Goal: Task Accomplishment & Management: Complete application form

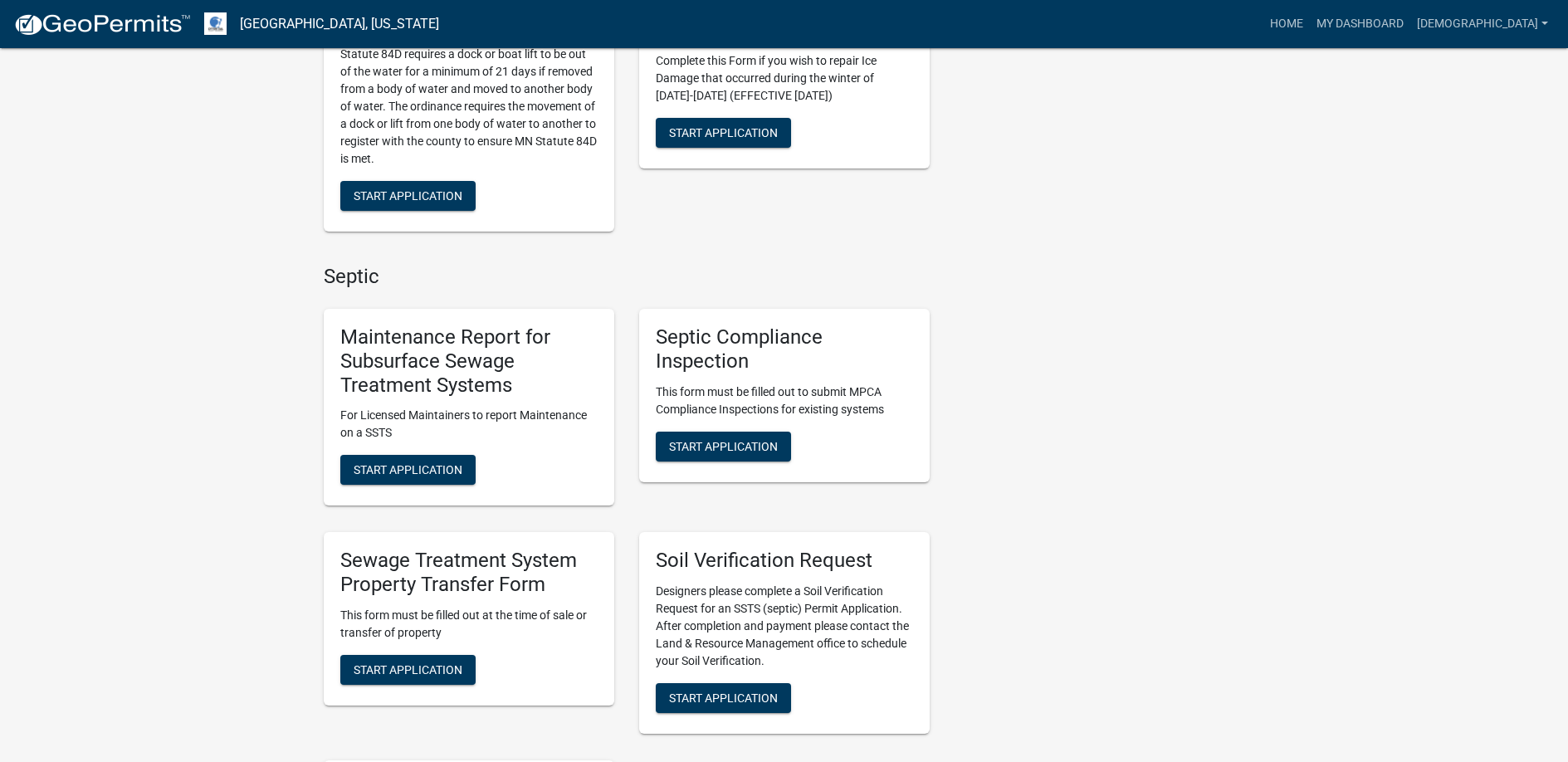
scroll to position [747, 0]
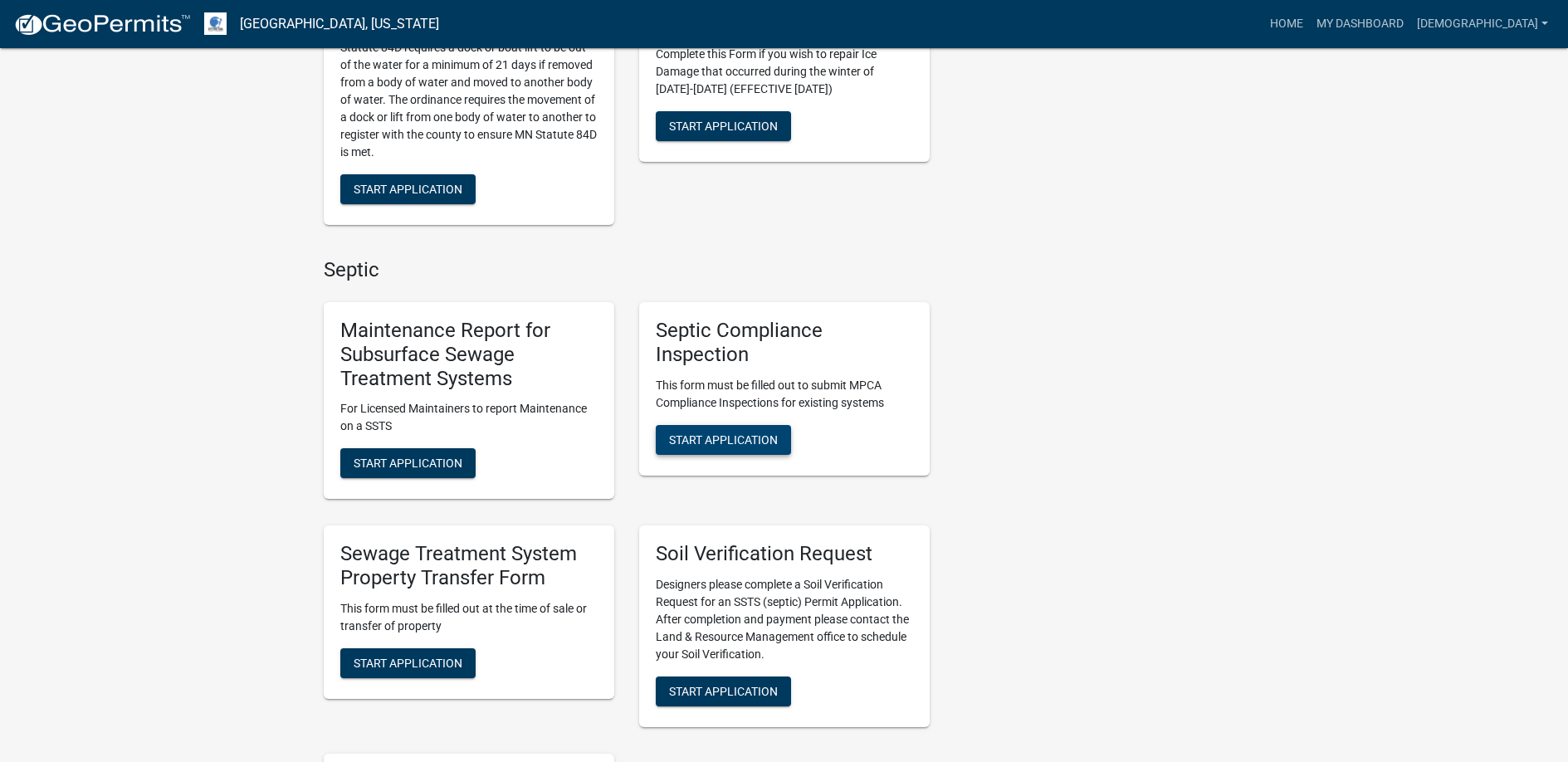
click at [720, 435] on span "Start Application" at bounding box center [724, 439] width 109 height 13
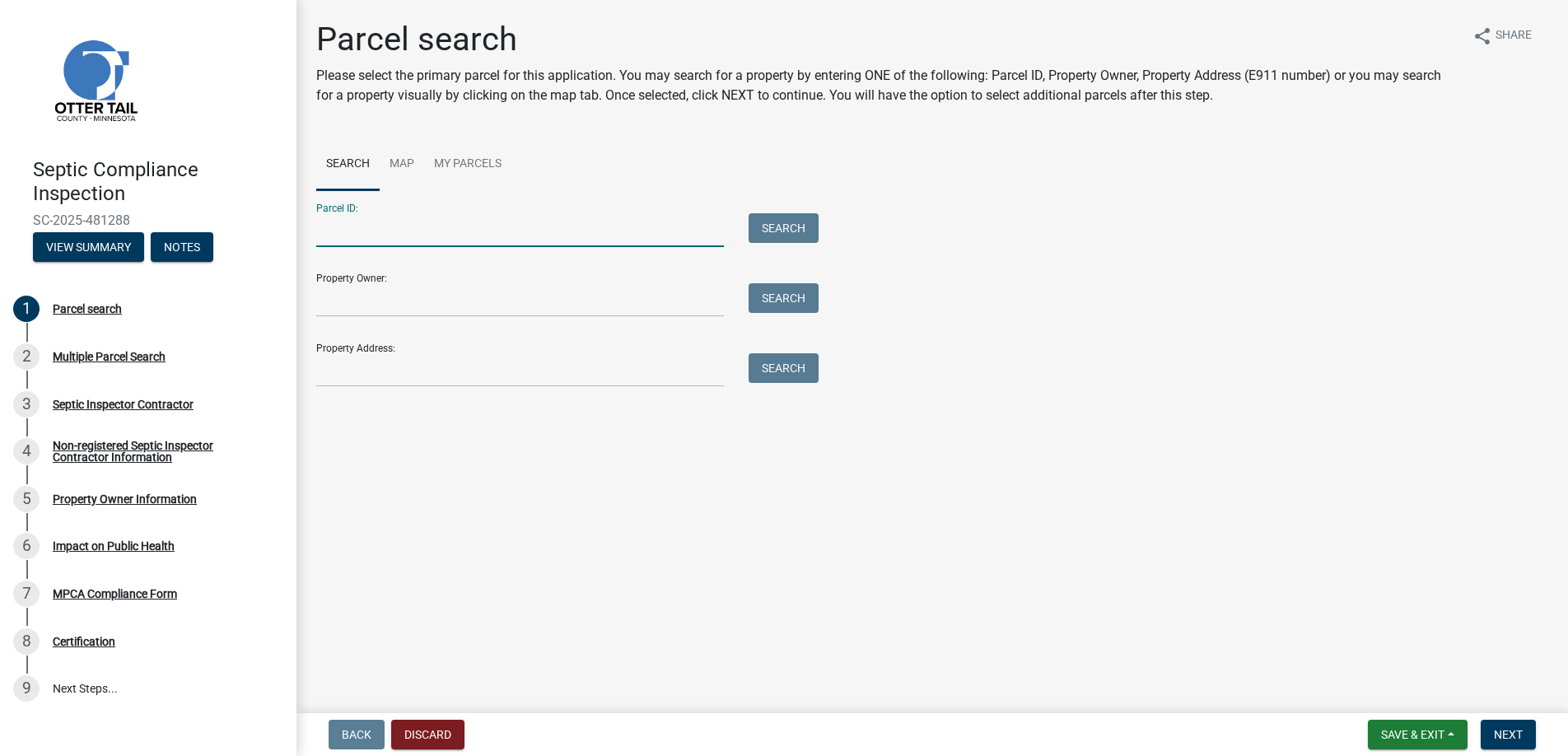
click at [344, 234] on input "Parcel ID:" at bounding box center [520, 229] width 408 height 34
type input "13000990555000"
click at [779, 220] on button "Search" at bounding box center [784, 228] width 70 height 29
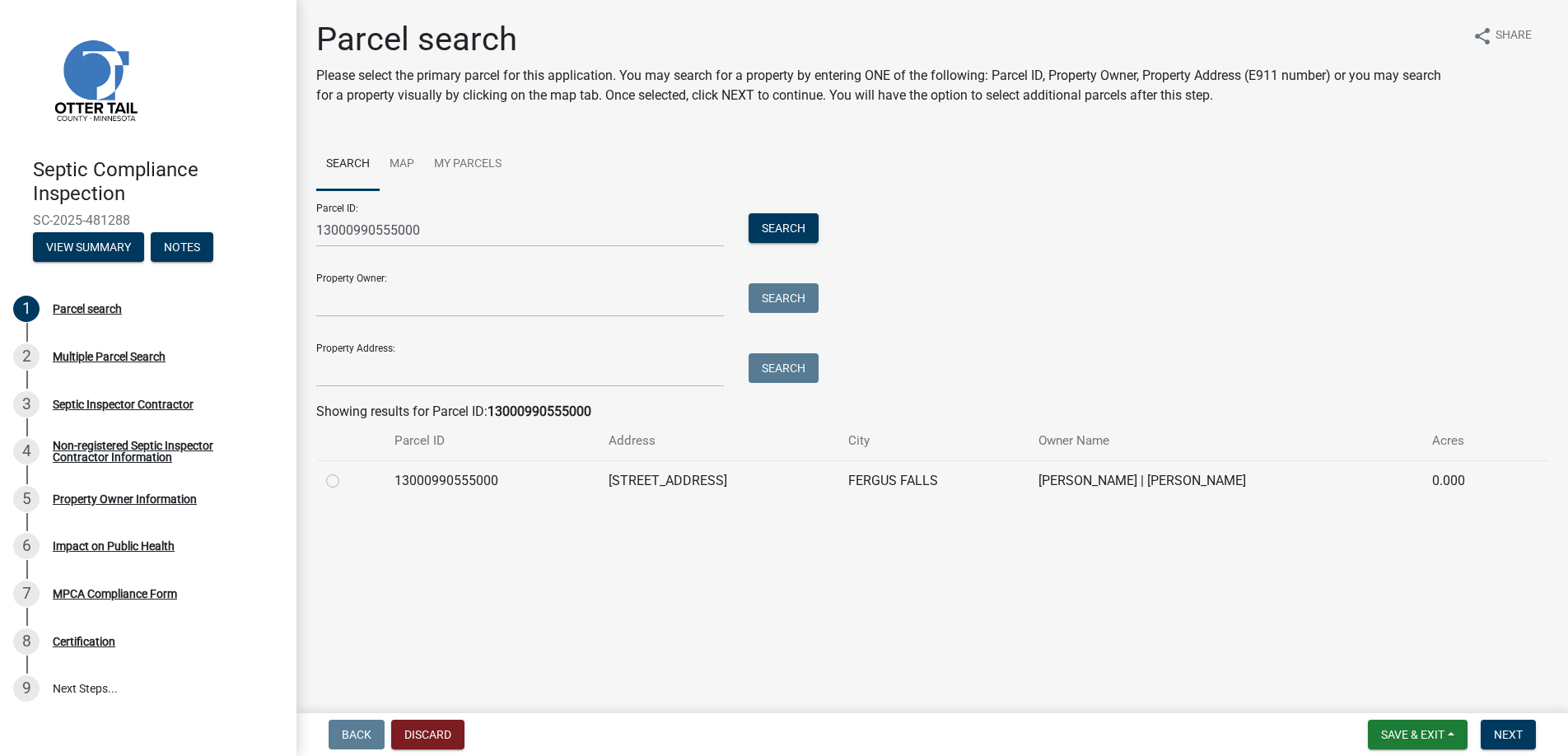
click at [346, 471] on label at bounding box center [346, 471] width 0 height 0
click at [346, 479] on input "radio" at bounding box center [351, 476] width 11 height 11
radio input "true"
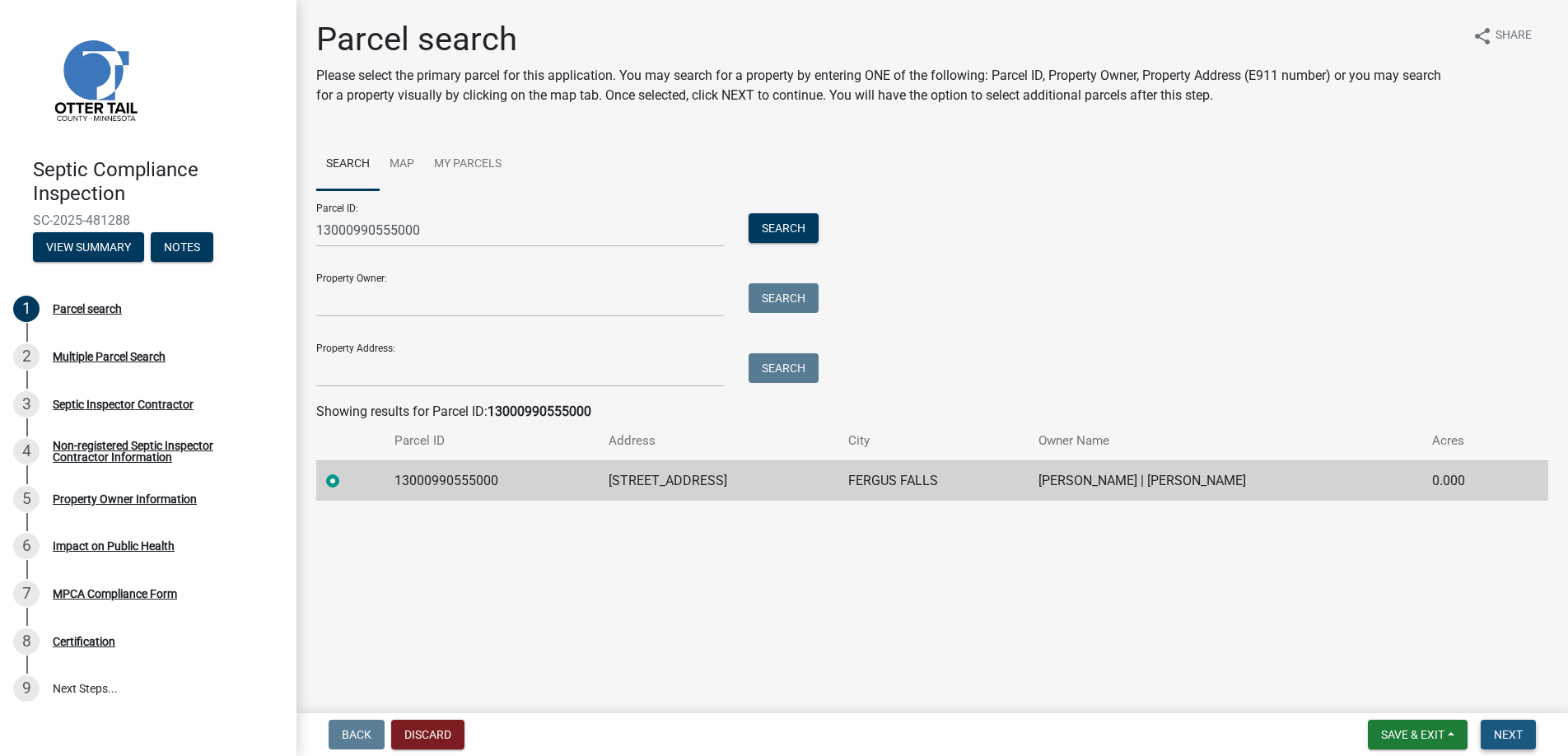
click at [1511, 734] on span "Next" at bounding box center [1509, 734] width 29 height 13
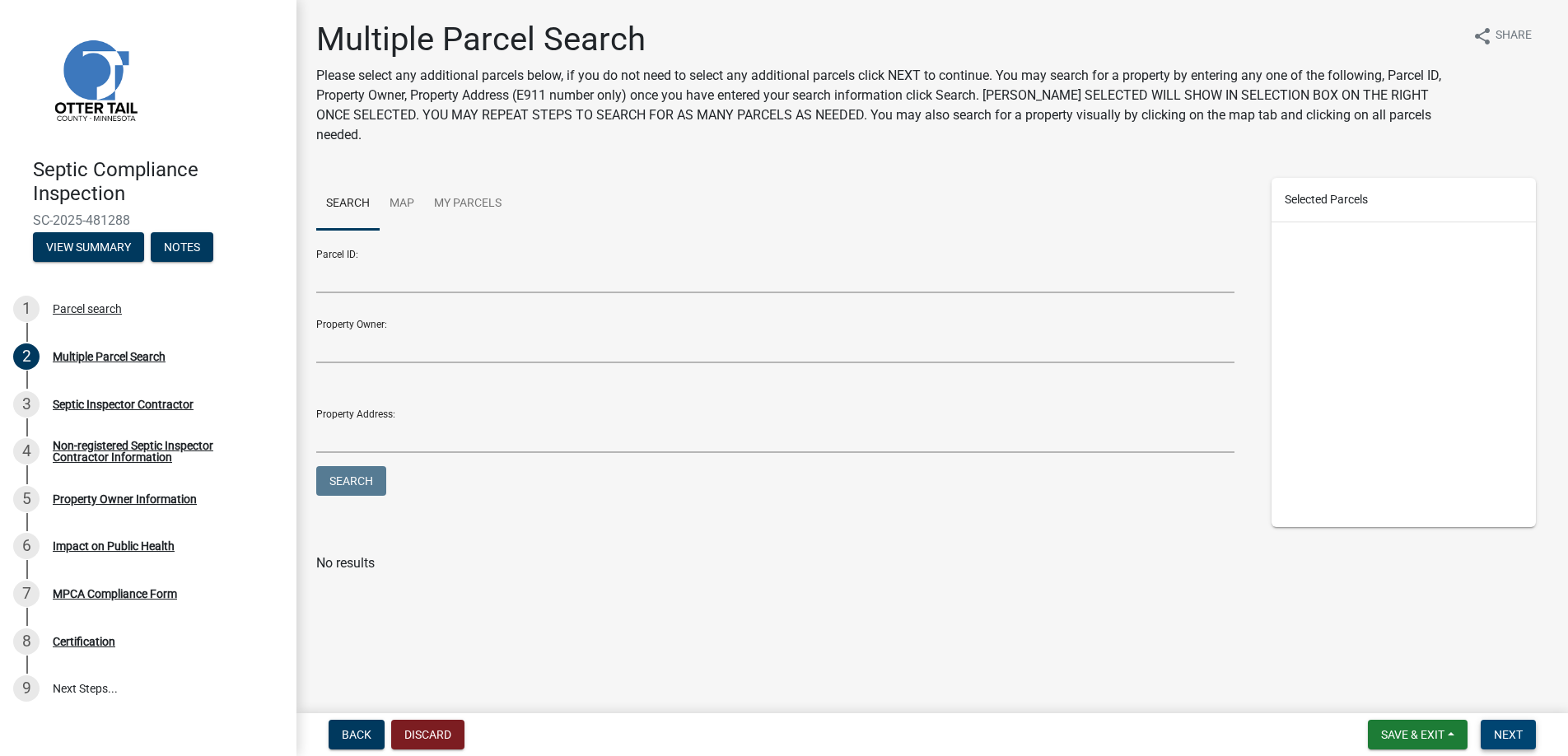
click at [1506, 729] on span "Next" at bounding box center [1509, 734] width 29 height 13
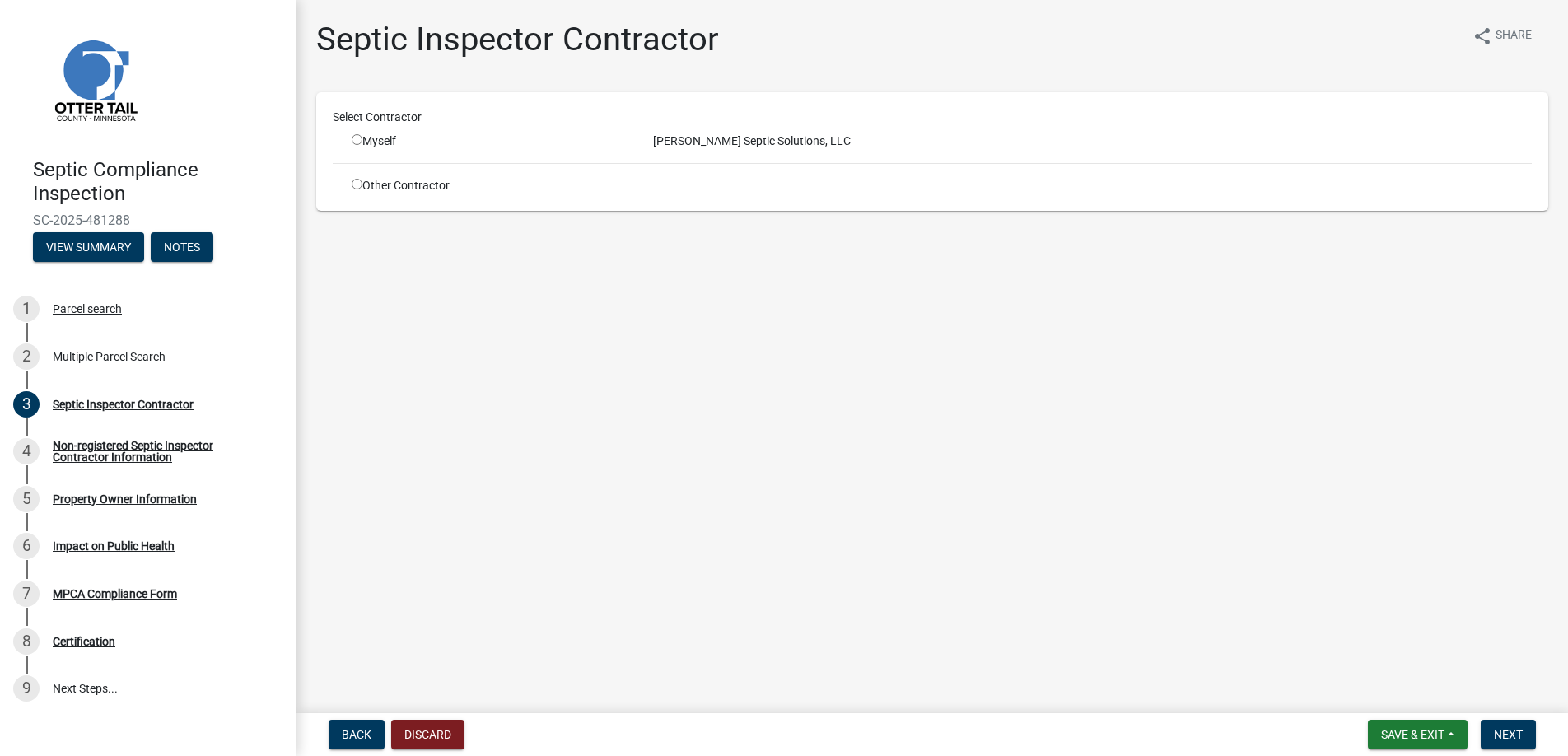
click at [358, 135] on input "radio" at bounding box center [357, 140] width 11 height 11
radio input "true"
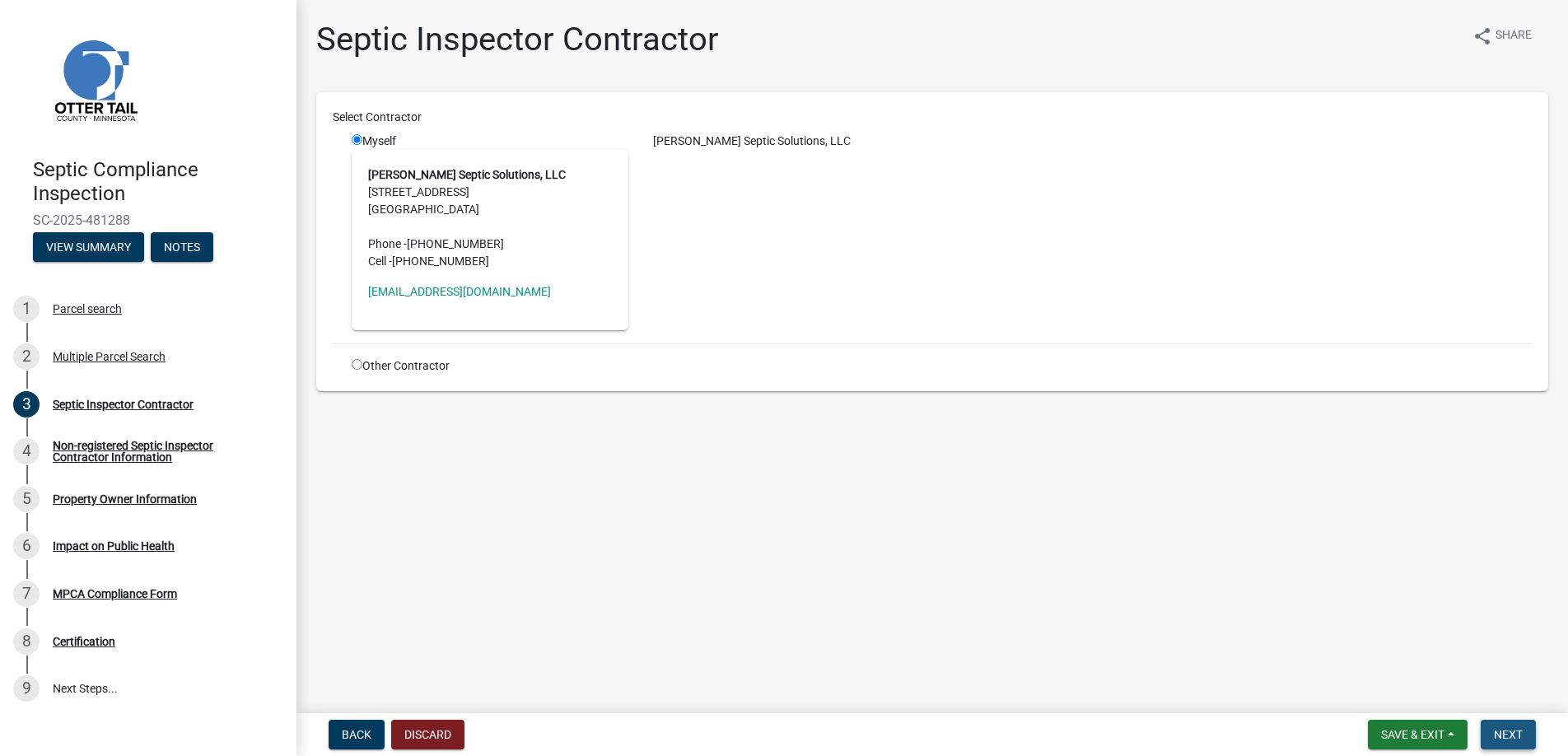
click at [1519, 732] on span "Next" at bounding box center [1509, 734] width 29 height 13
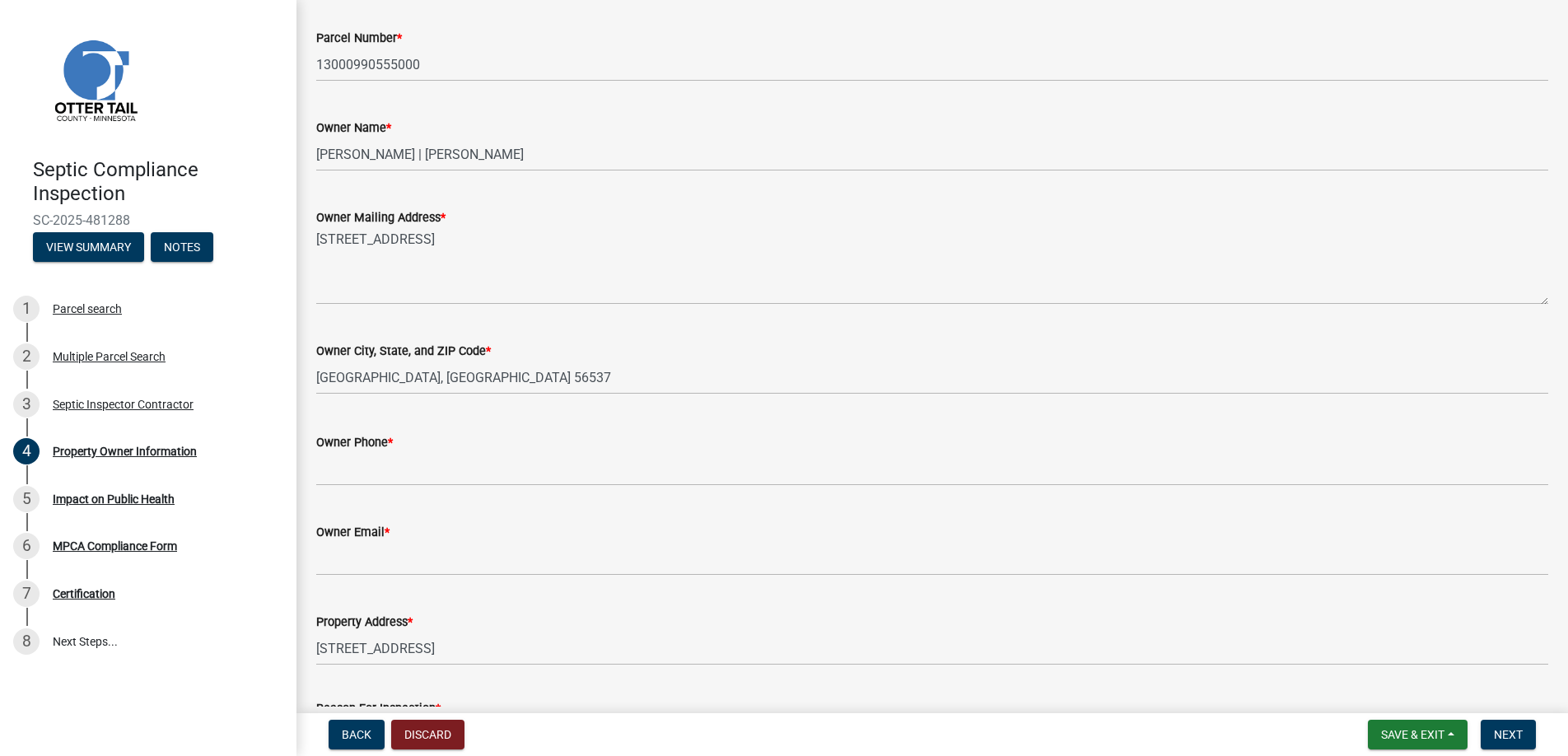
scroll to position [329, 0]
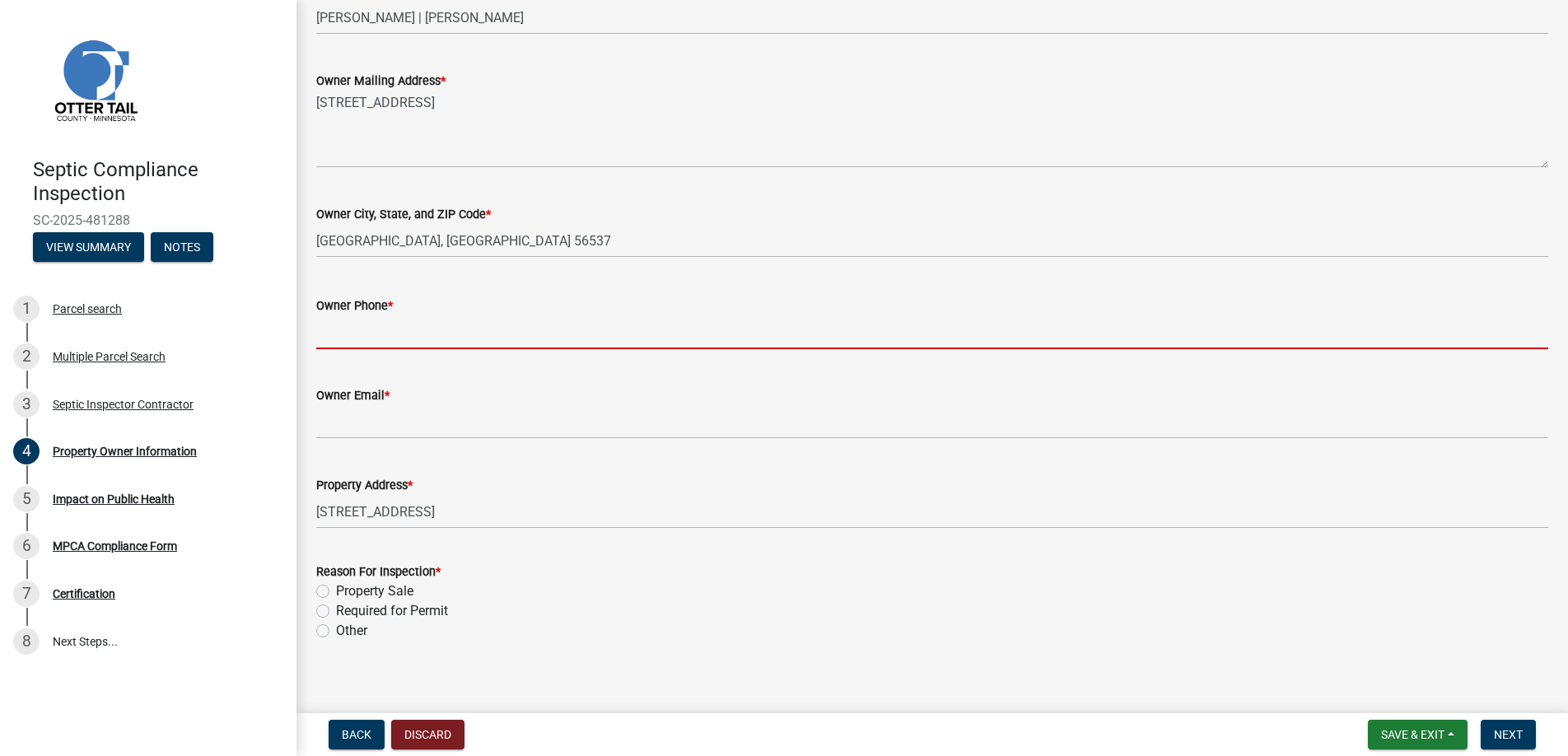
click at [349, 335] on input "Owner Phone *" at bounding box center [932, 332] width 1232 height 34
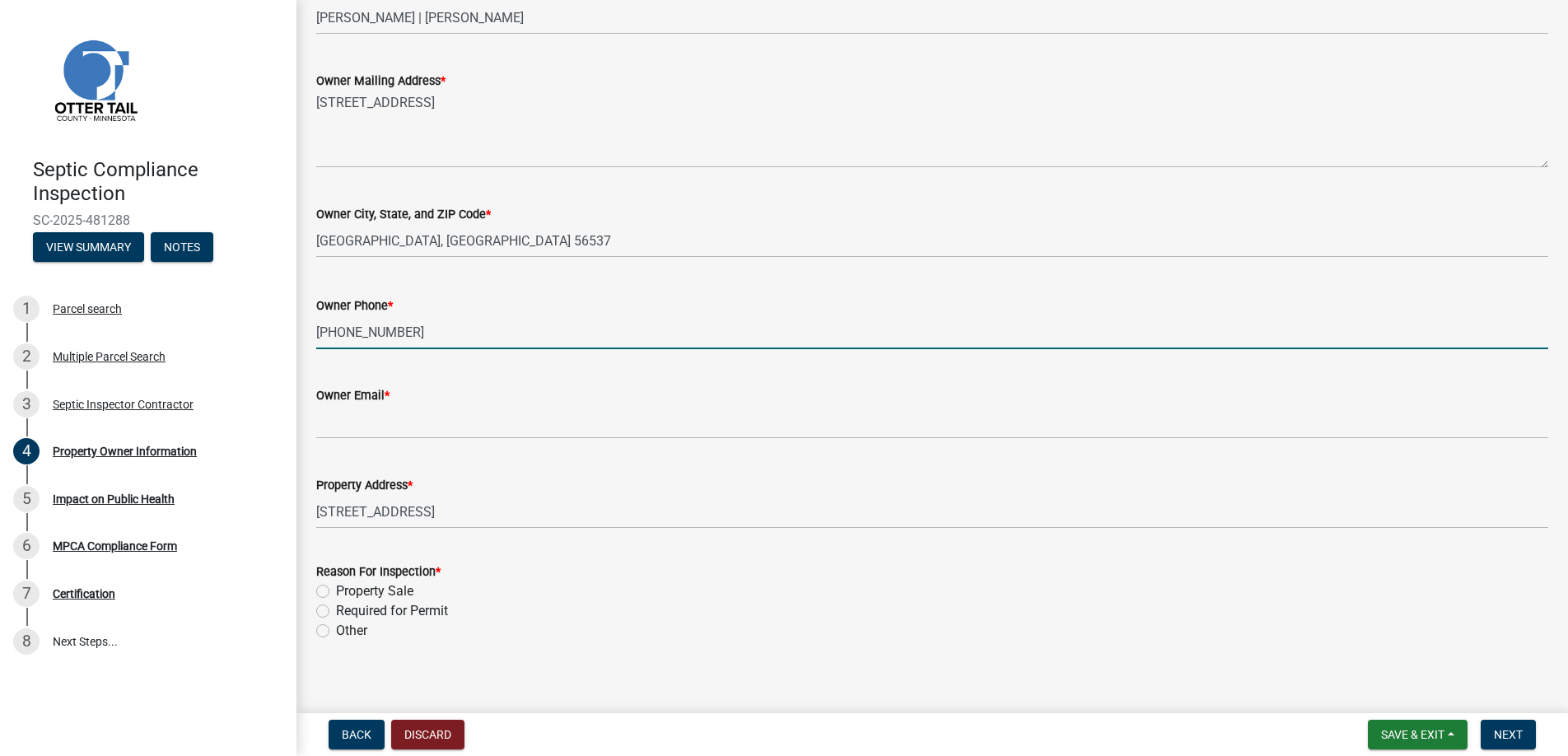
type input "[PHONE_NUMBER]"
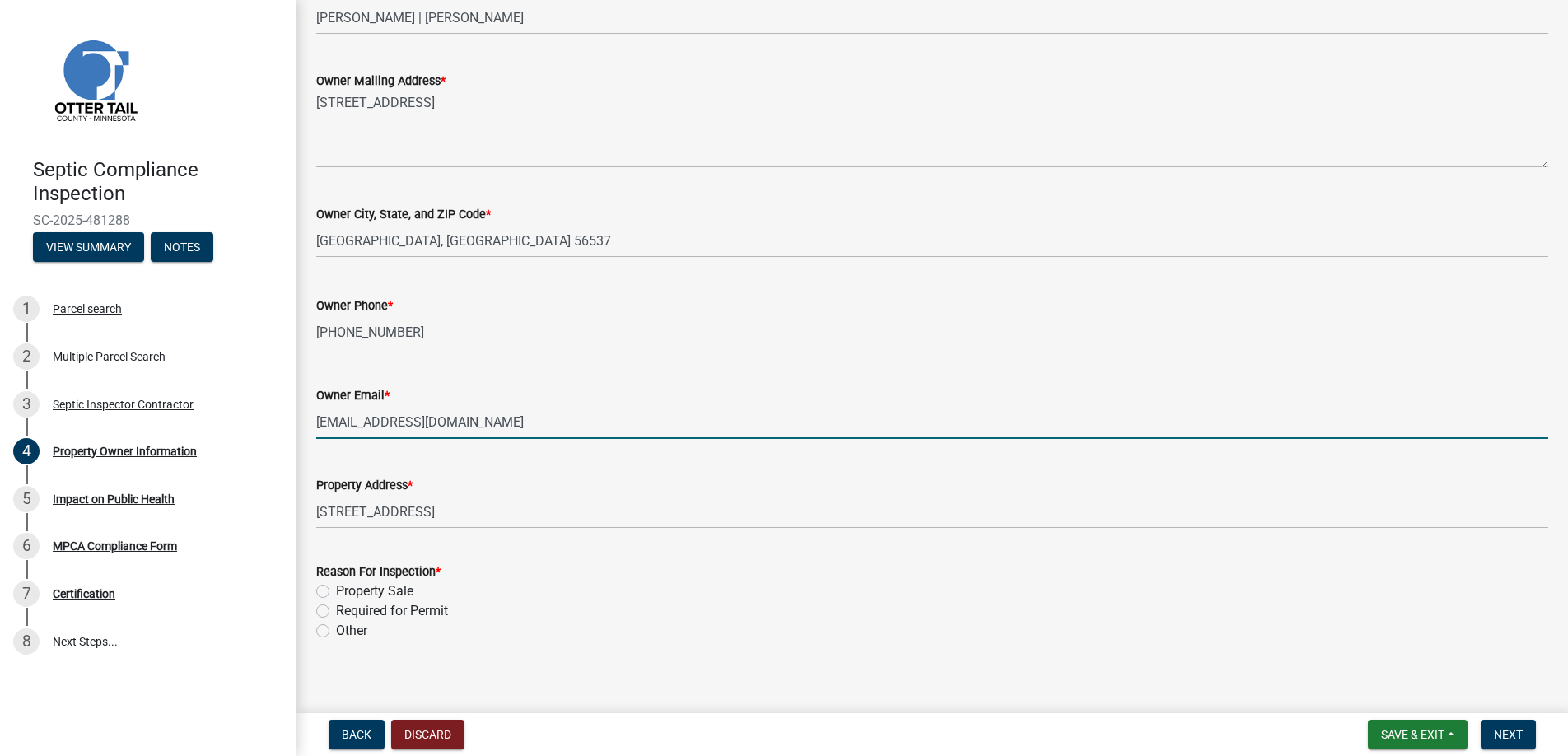
type input "[EMAIL_ADDRESS][DOMAIN_NAME]"
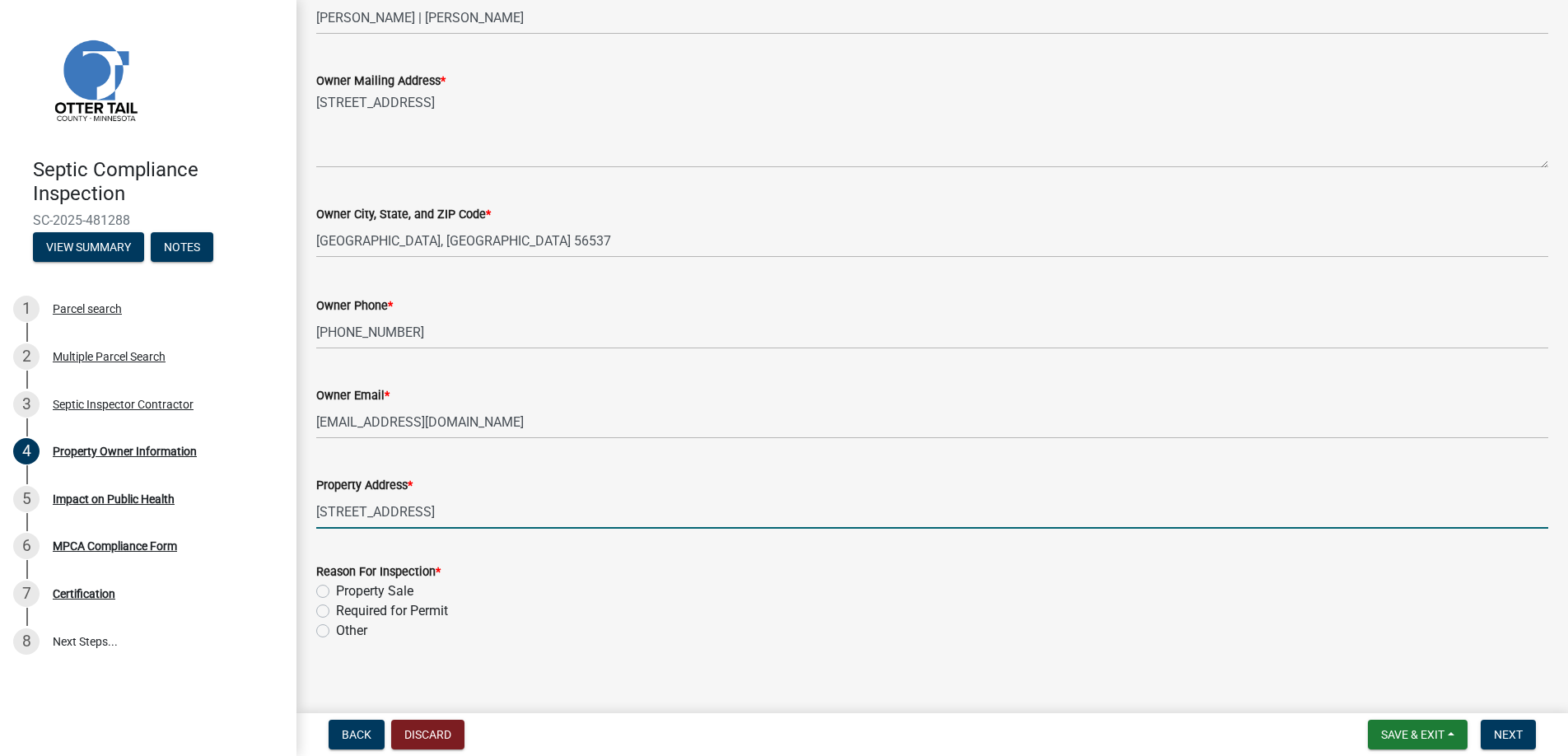
click at [336, 592] on label "Property Sale" at bounding box center [374, 591] width 78 height 20
click at [336, 592] on input "Property Sale" at bounding box center [341, 587] width 11 height 11
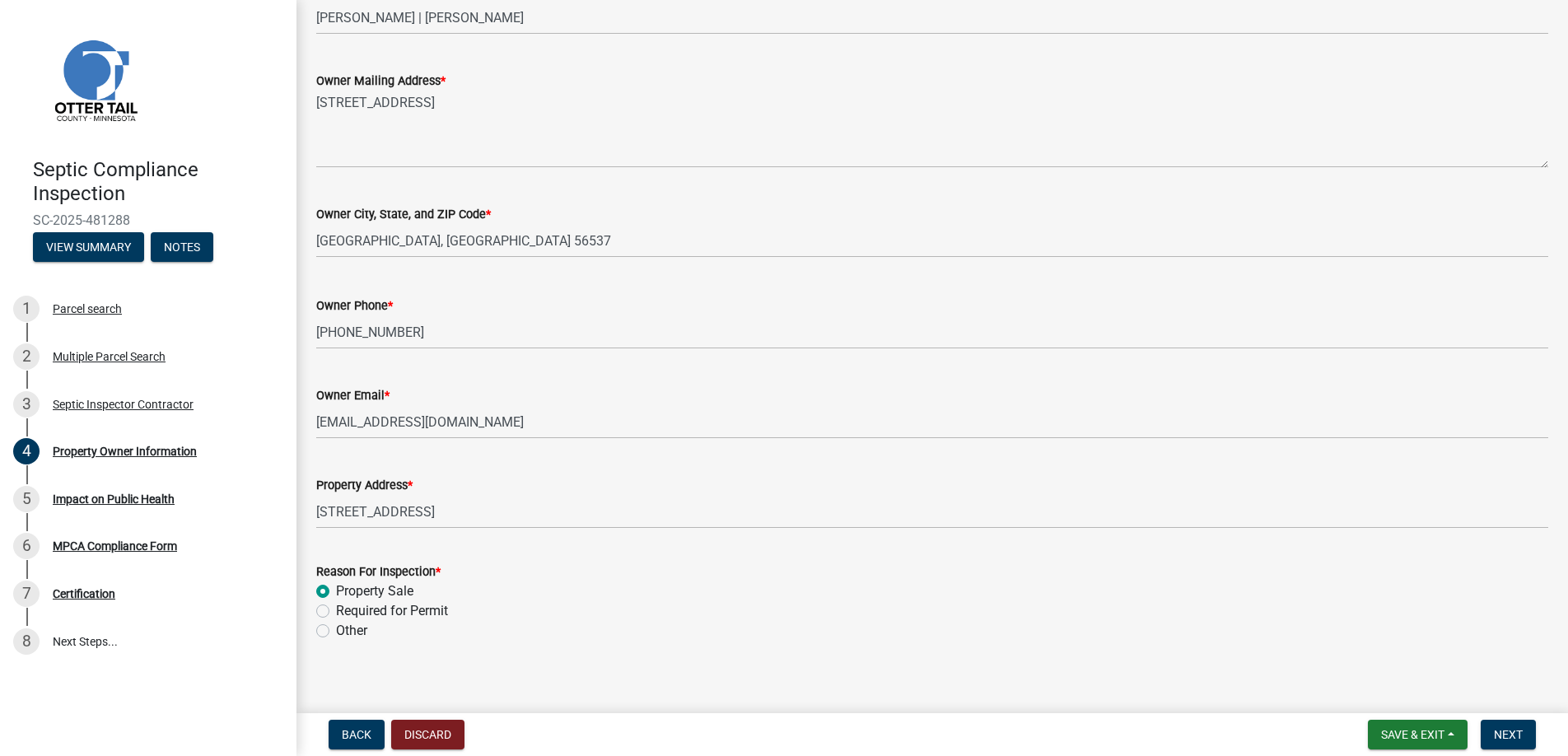
radio input "true"
click at [1490, 732] on button "Next" at bounding box center [1508, 734] width 55 height 29
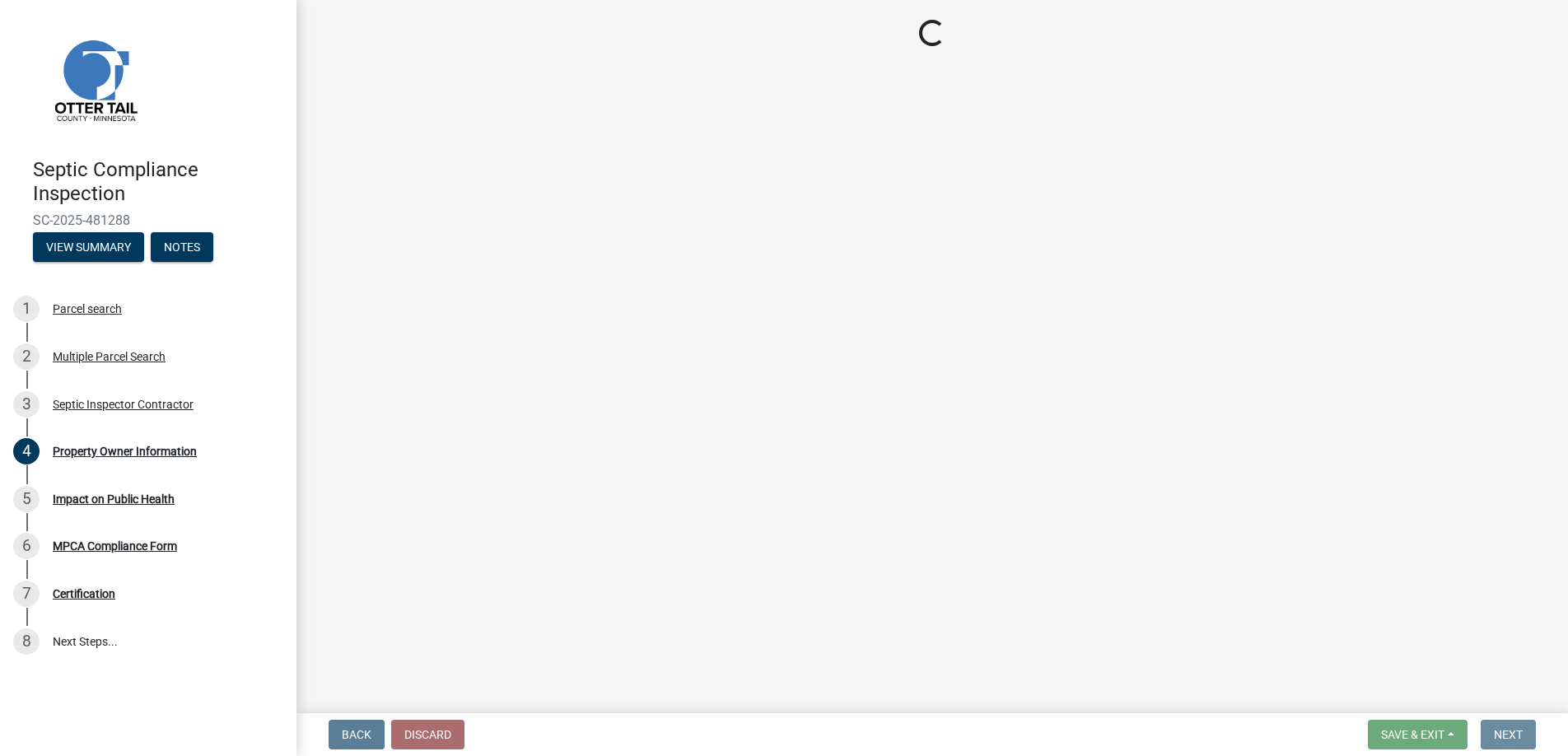
scroll to position [0, 0]
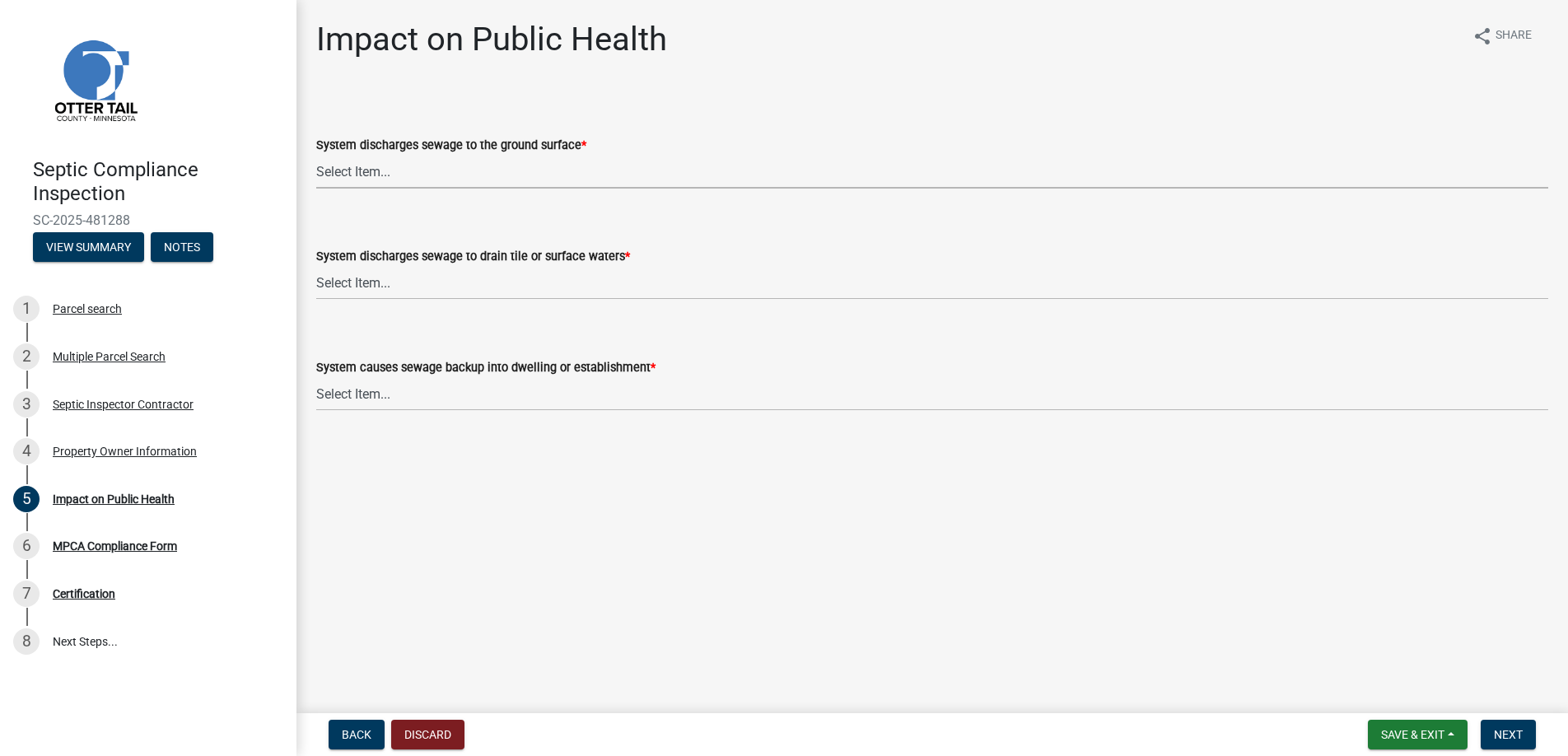
click at [354, 166] on select "Select Item... Yes No" at bounding box center [932, 171] width 1232 height 34
click at [316, 154] on select "Select Item... Yes No" at bounding box center [932, 171] width 1232 height 34
select select "9c5ef684-d0d4-4879-ab12-905ddbd81a72"
click at [371, 278] on select "Select Item... Yes No" at bounding box center [932, 282] width 1232 height 34
click at [316, 266] on select "Select Item... Yes No" at bounding box center [932, 282] width 1232 height 34
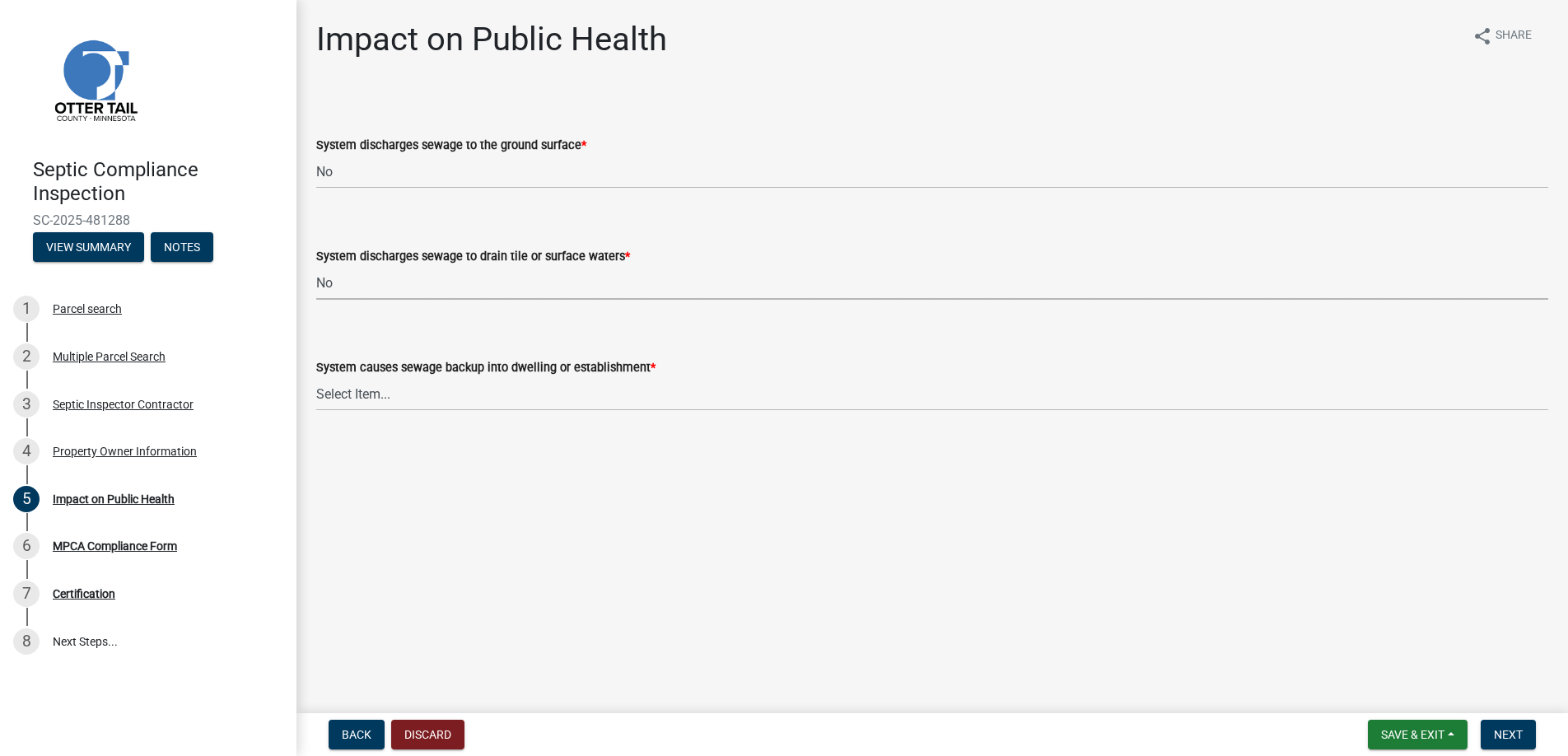
select select "7d491a2b-e9f0-4952-b474-53ca749b22af"
click at [377, 389] on select "Select Item... Yes No" at bounding box center [932, 393] width 1232 height 34
click at [316, 377] on select "Select Item... Yes No" at bounding box center [932, 393] width 1232 height 34
select select "6e07b46b-a403-4f3e-b4fc-218acc732c01"
click at [1500, 729] on span "Next" at bounding box center [1509, 734] width 29 height 13
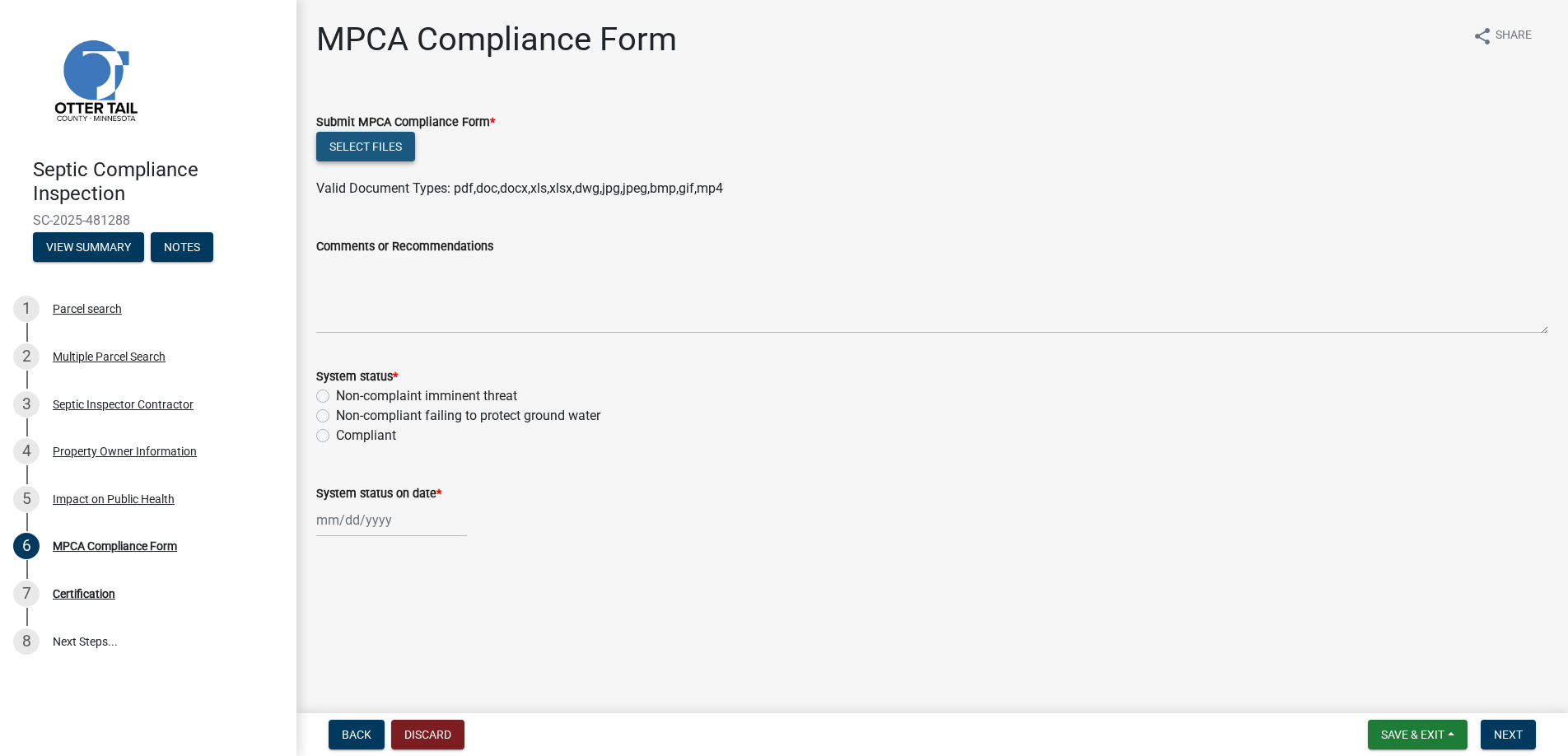
click at [358, 144] on button "Select files" at bounding box center [366, 146] width 99 height 29
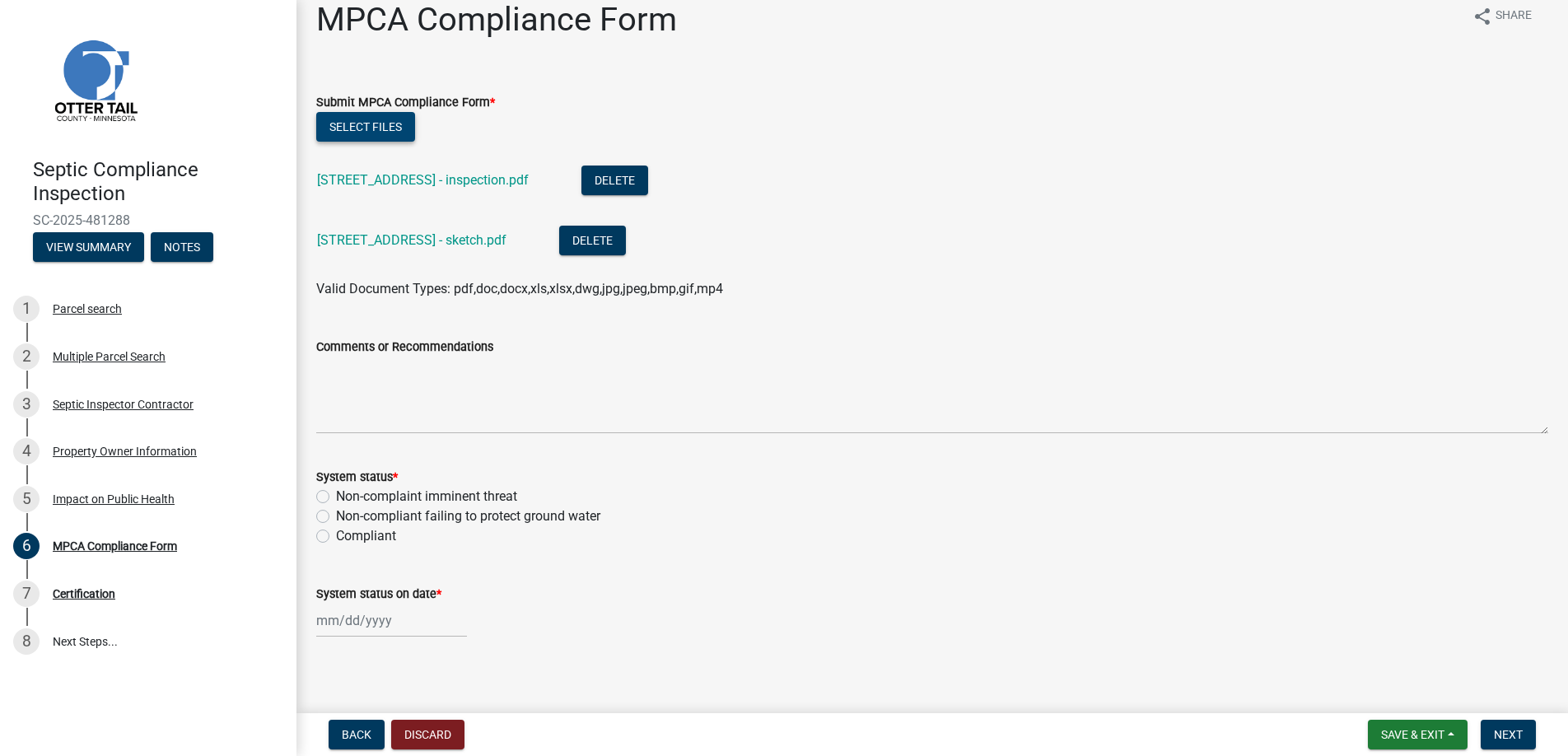
scroll to position [29, 0]
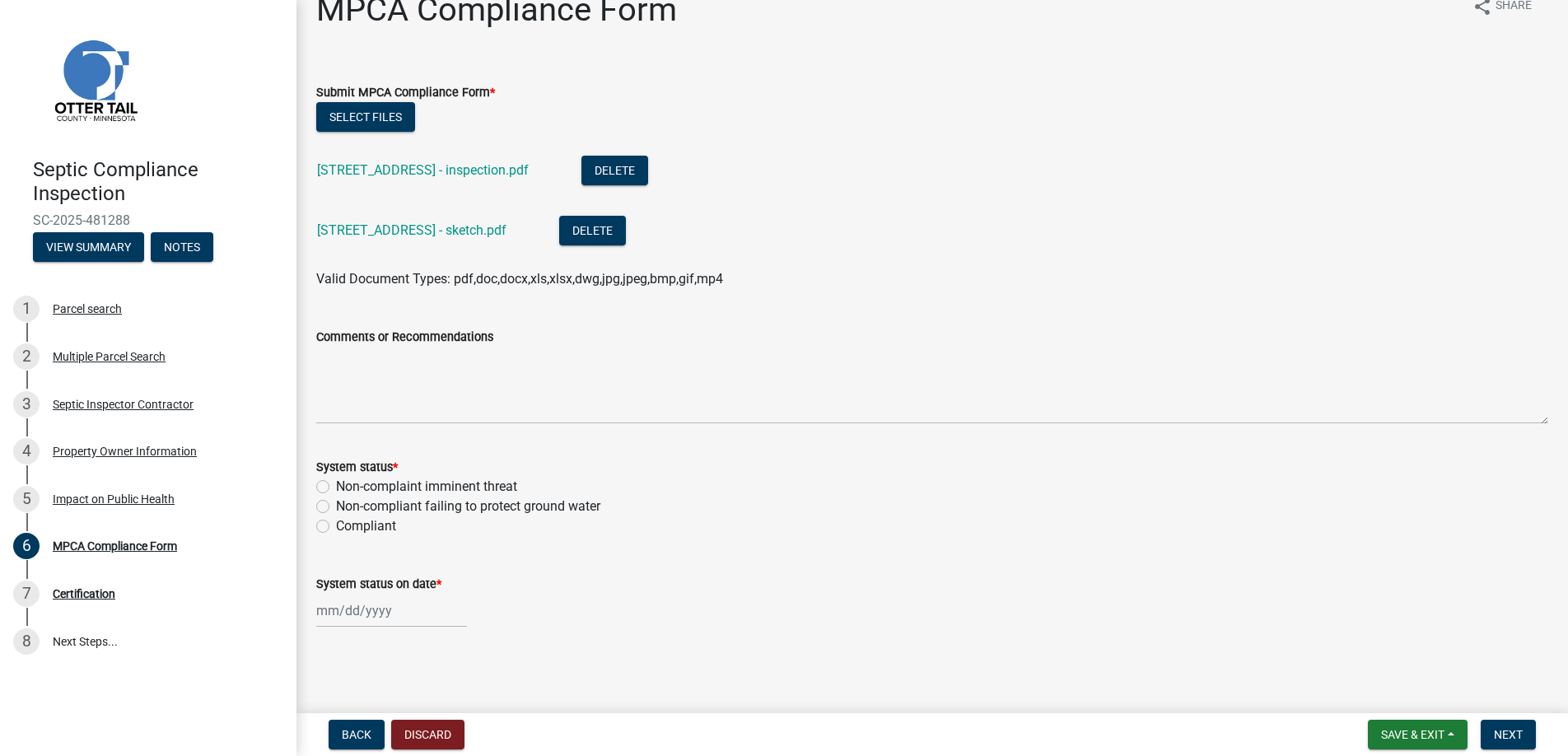
click at [336, 502] on label "Non-compliant failing to protect ground water" at bounding box center [467, 506] width 264 height 20
click at [336, 502] on input "Non-compliant failing to protect ground water" at bounding box center [341, 502] width 11 height 11
radio input "true"
click at [353, 613] on div at bounding box center [391, 610] width 151 height 34
select select "9"
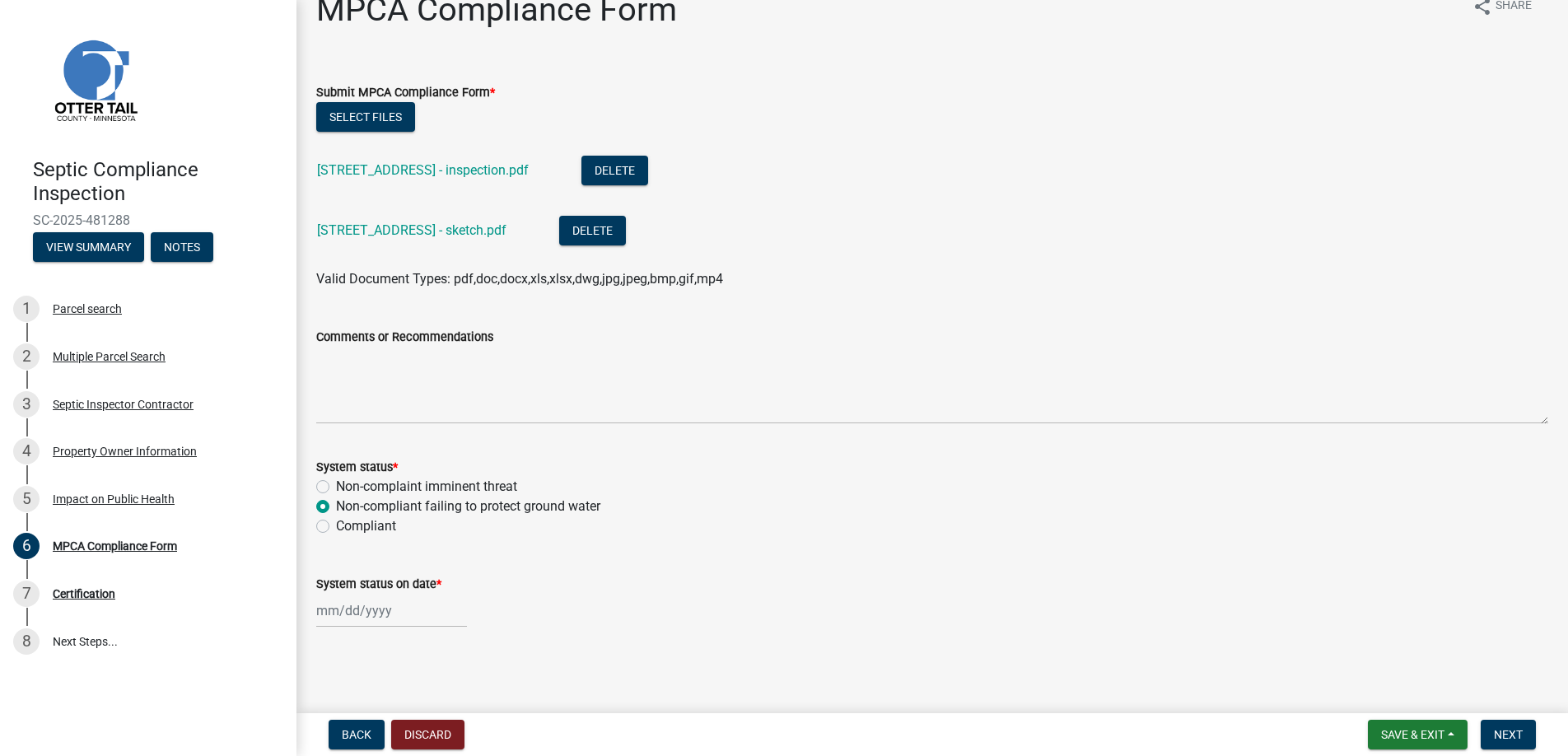
select select "2025"
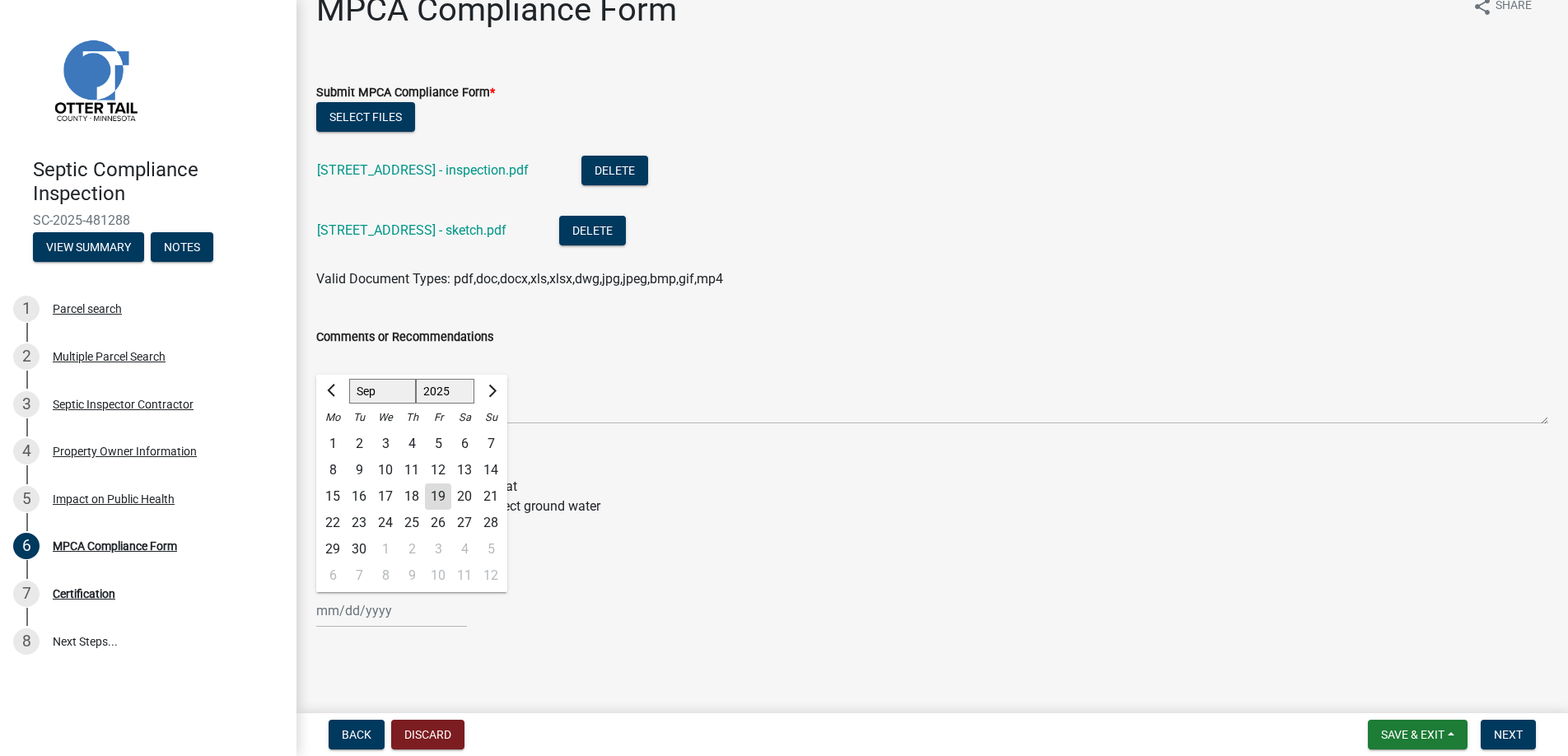
click at [362, 494] on div "16" at bounding box center [358, 496] width 27 height 27
type input "[DATE]"
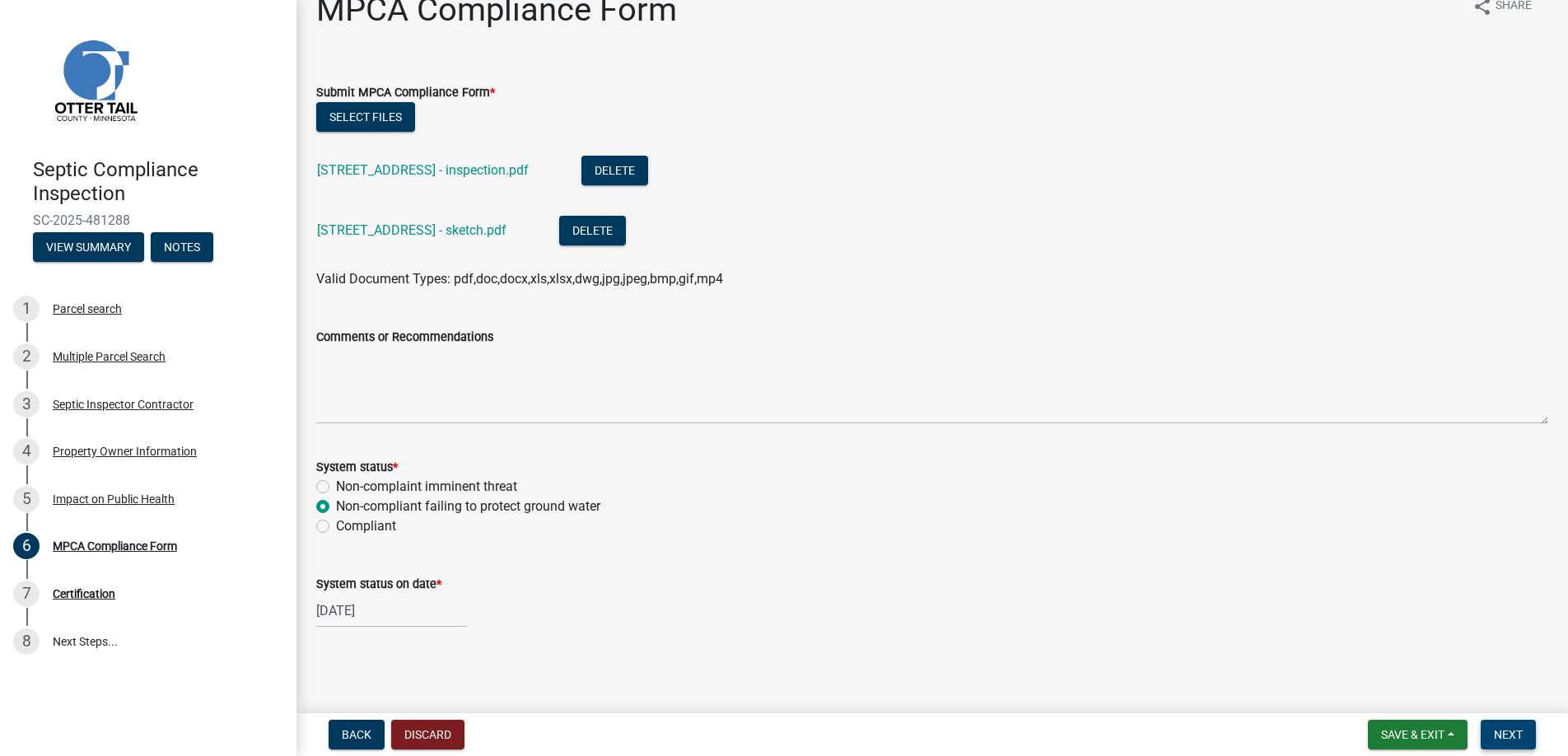
click at [1514, 730] on span "Next" at bounding box center [1509, 734] width 29 height 13
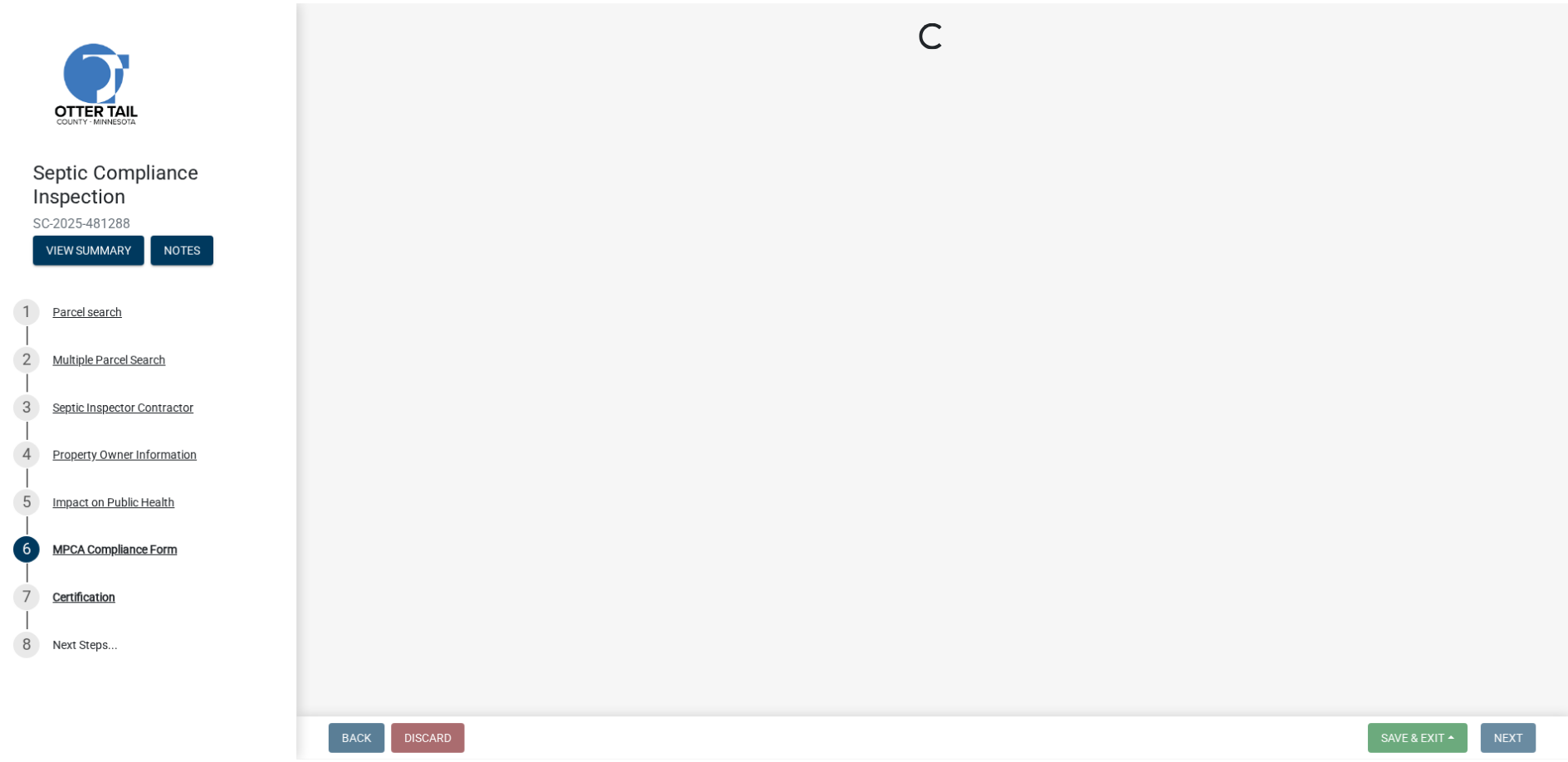
scroll to position [0, 0]
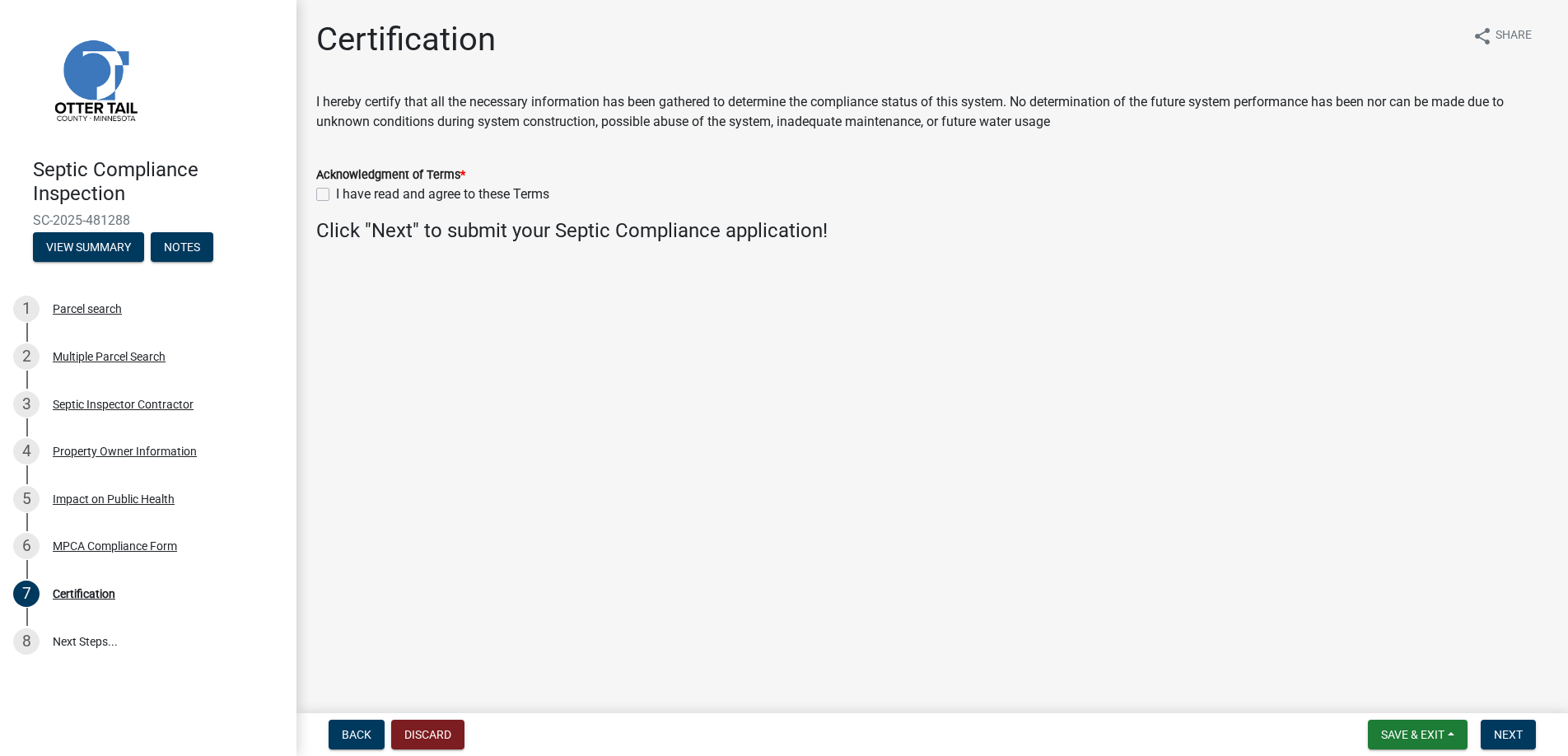
click at [336, 187] on label "I have read and agree to these Terms" at bounding box center [442, 195] width 213 height 20
click at [336, 187] on input "I have read and agree to these Terms" at bounding box center [341, 190] width 11 height 11
checkbox input "true"
click at [1509, 731] on span "Next" at bounding box center [1509, 734] width 29 height 13
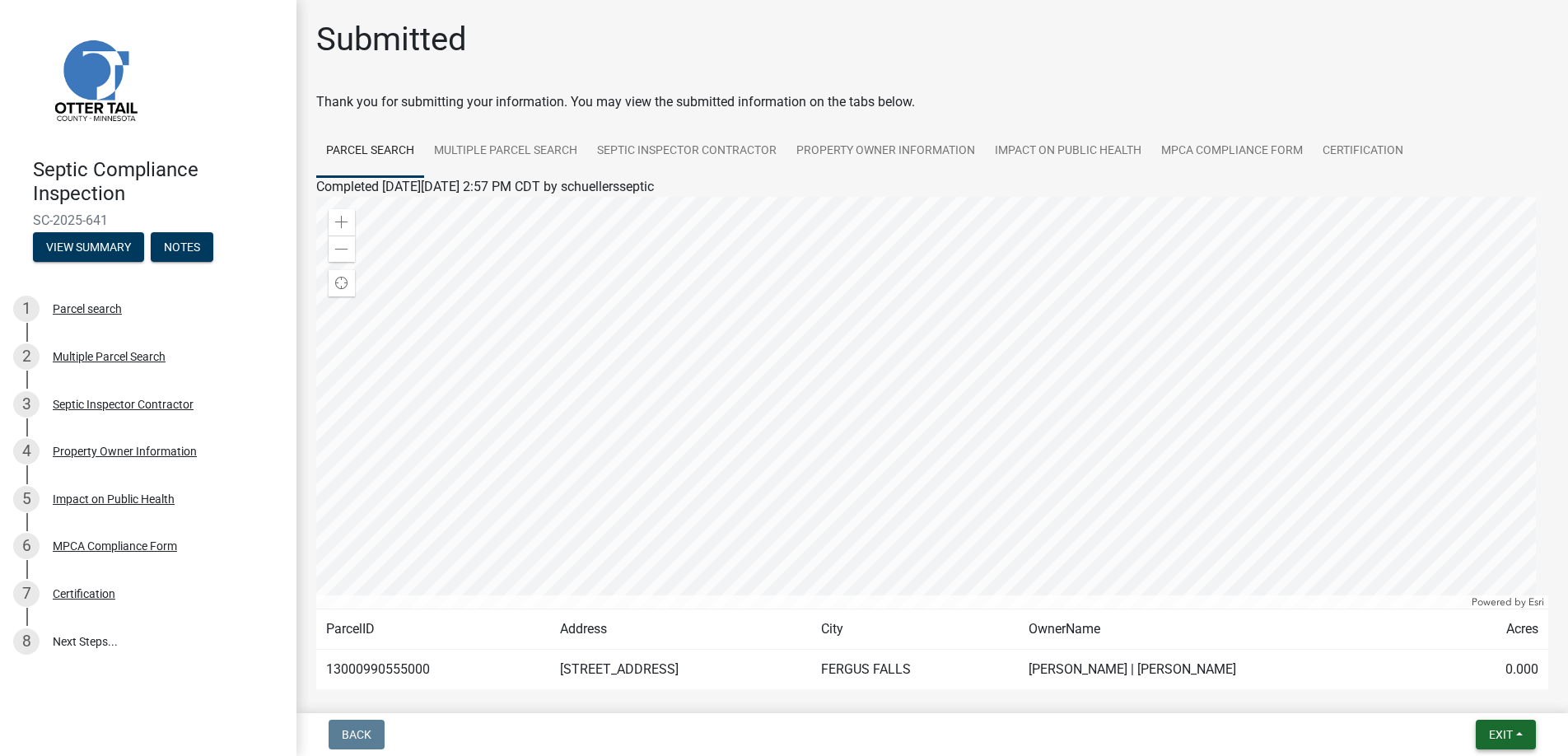
click at [1506, 732] on span "Exit" at bounding box center [1500, 734] width 24 height 13
click at [1461, 686] on button "Save & Exit" at bounding box center [1469, 691] width 132 height 39
